Goal: Task Accomplishment & Management: Manage account settings

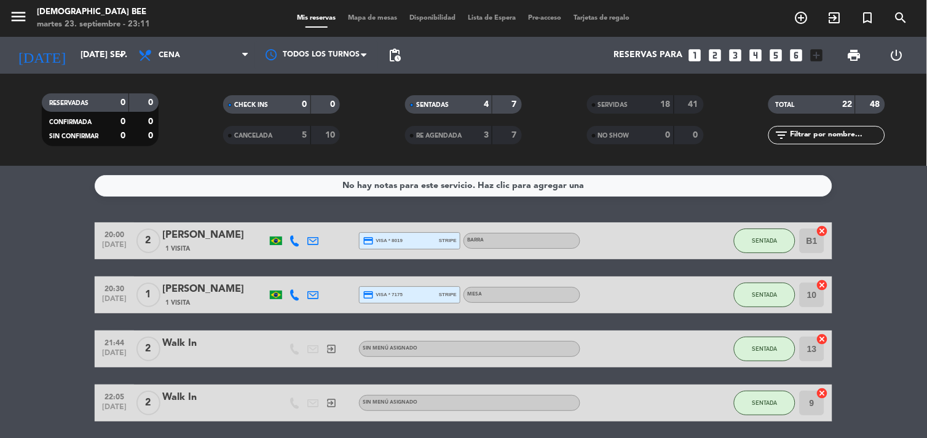
click at [207, 232] on div "[PERSON_NAME]" at bounding box center [214, 235] width 105 height 16
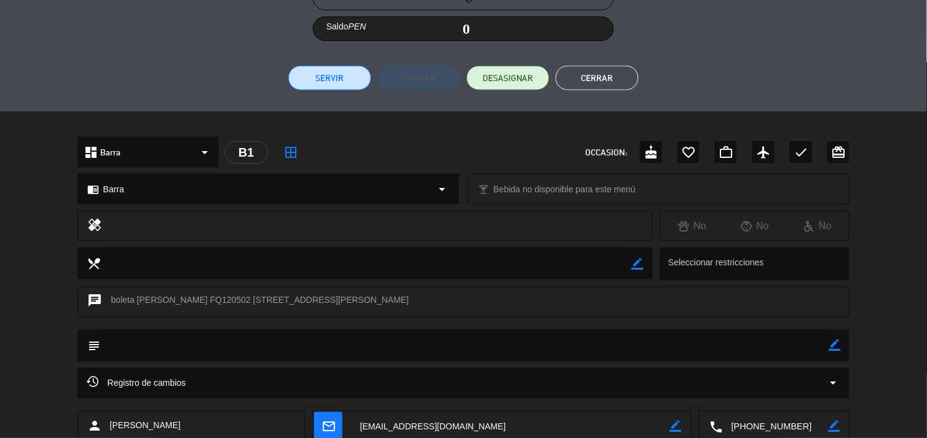
scroll to position [273, 0]
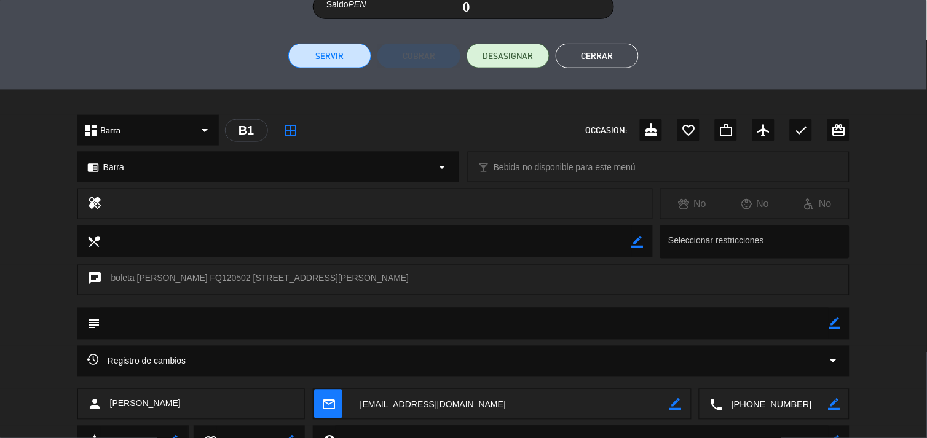
drag, startPoint x: 295, startPoint y: 409, endPoint x: 106, endPoint y: 401, distance: 189.5
click at [106, 401] on div "person [PERSON_NAME]" at bounding box center [191, 404] width 228 height 31
copy span "[PERSON_NAME]"
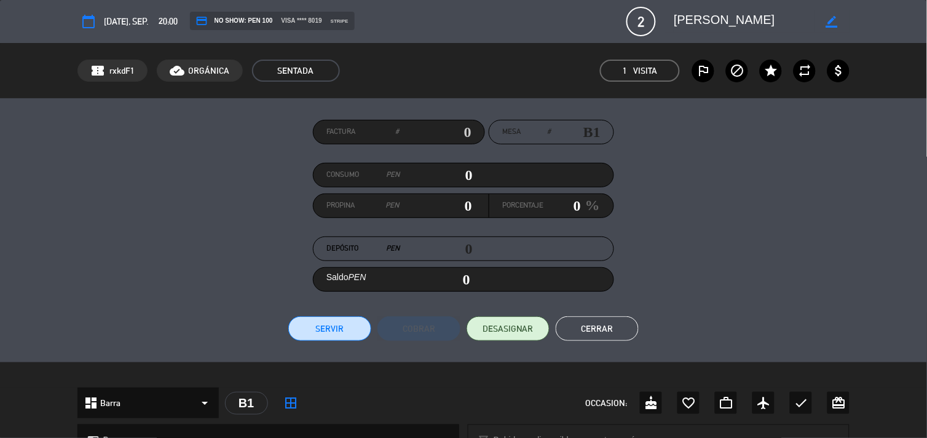
click at [617, 335] on button "Cerrar" at bounding box center [597, 329] width 83 height 25
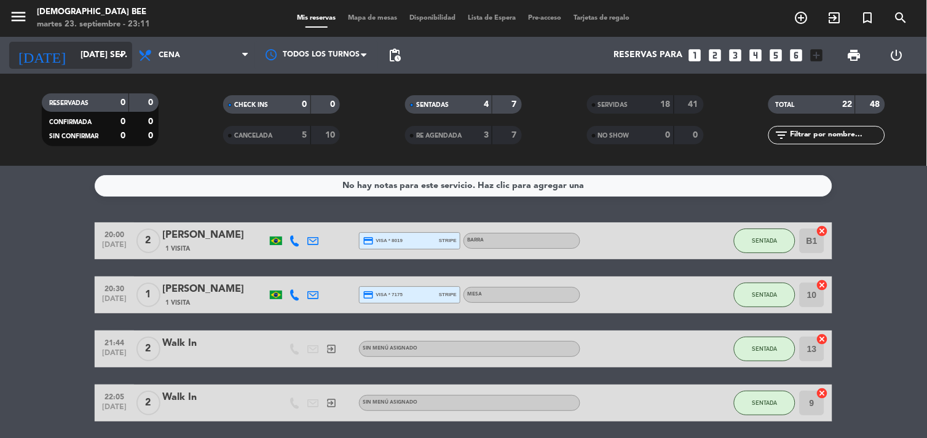
click at [101, 47] on input "[DATE] sep." at bounding box center [132, 55] width 117 height 22
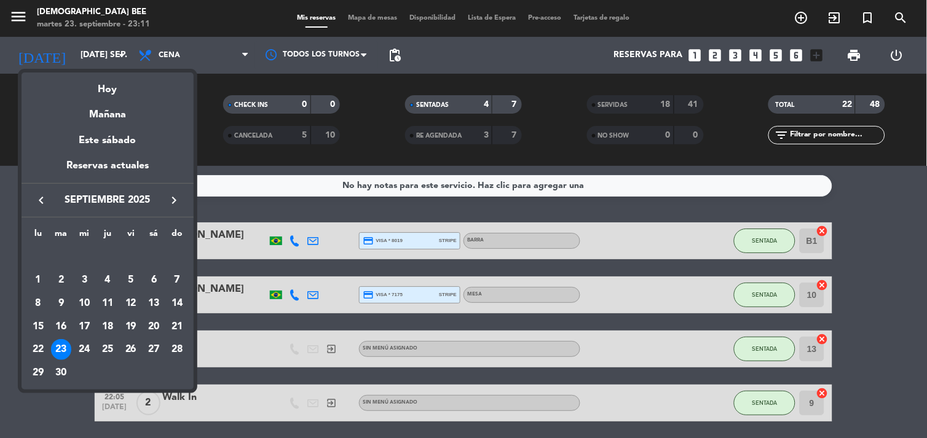
click at [121, 107] on div "Mañana" at bounding box center [108, 110] width 172 height 25
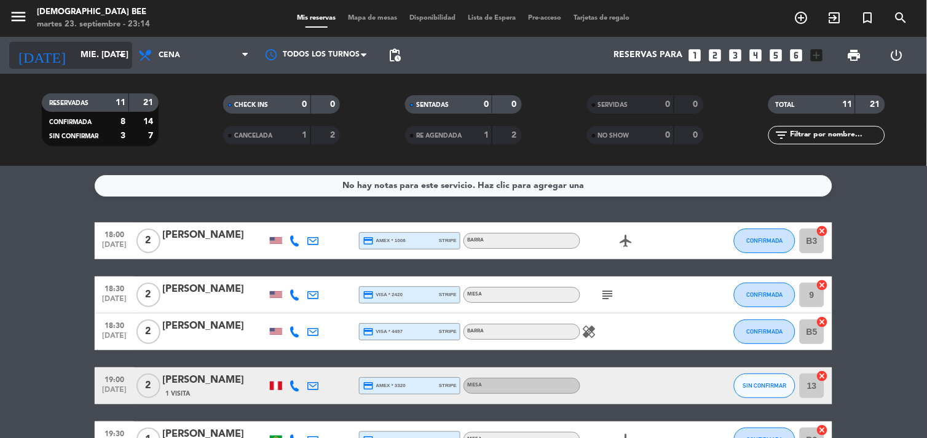
click at [74, 54] on input "mié. [DATE]" at bounding box center [132, 55] width 117 height 22
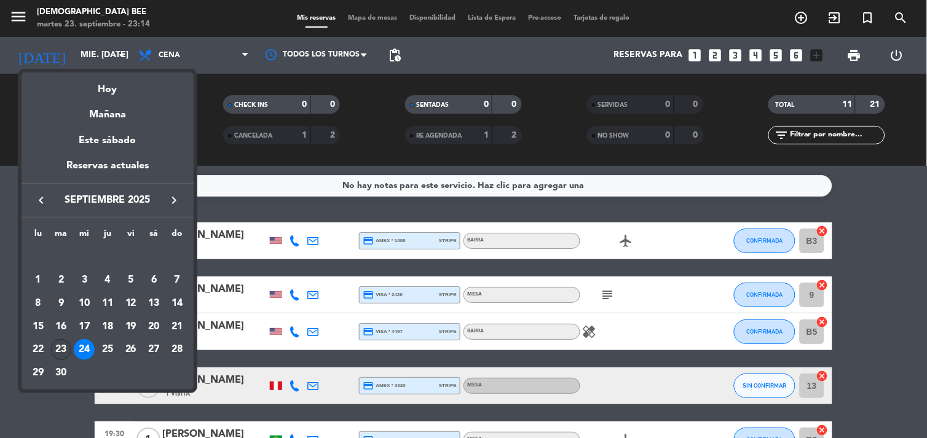
click at [55, 351] on div "23" at bounding box center [61, 349] width 21 height 21
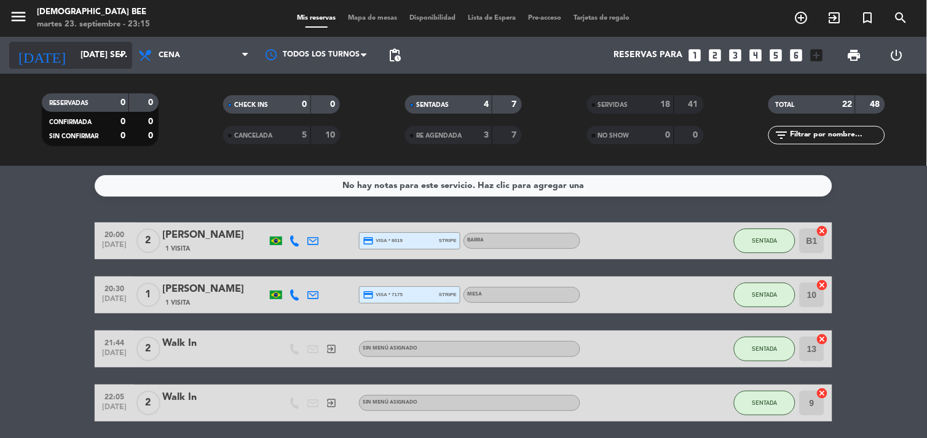
click at [74, 56] on input "[DATE] sep." at bounding box center [132, 55] width 117 height 22
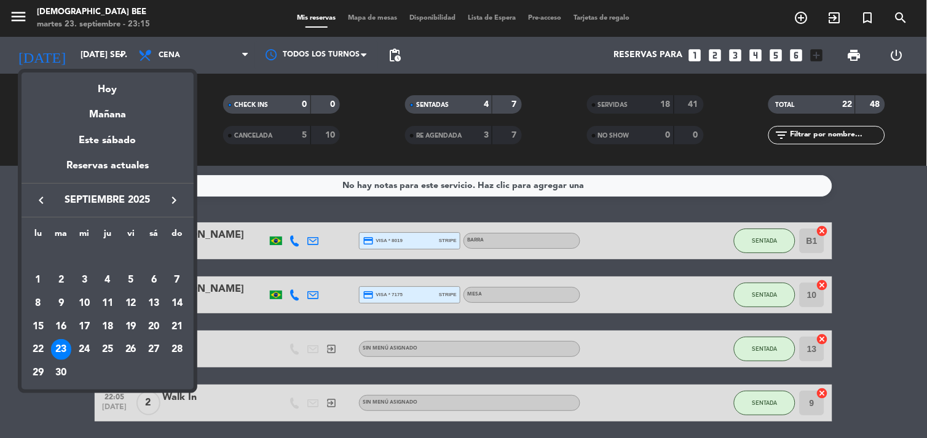
drag, startPoint x: 77, startPoint y: 350, endPoint x: 94, endPoint y: 353, distance: 17.5
click at [77, 350] on div "24" at bounding box center [84, 349] width 21 height 21
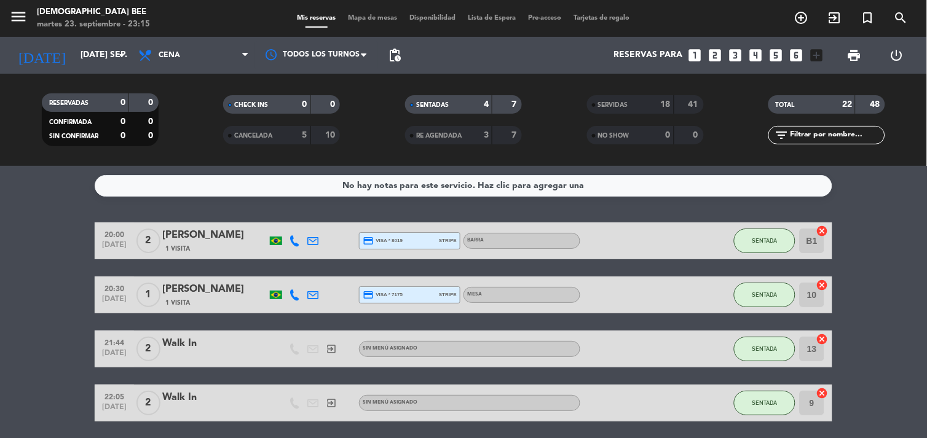
type input "mié. [DATE]"
